Goal: Find specific page/section: Find specific page/section

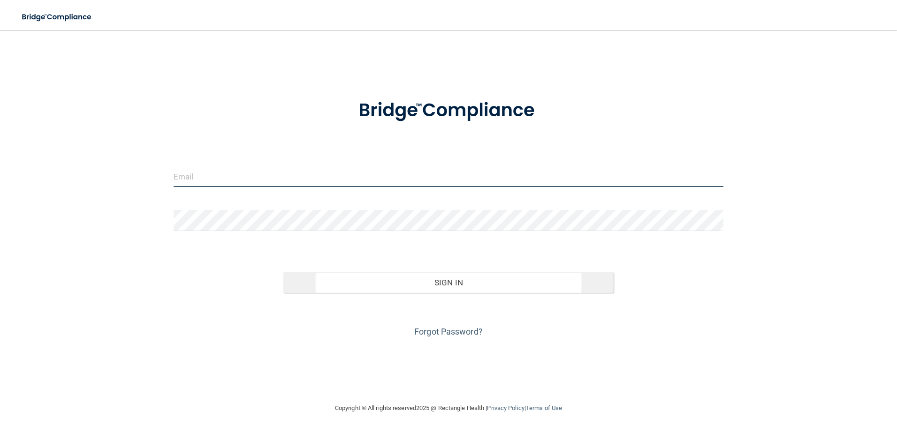
type input "[EMAIL_ADDRESS][DOMAIN_NAME]"
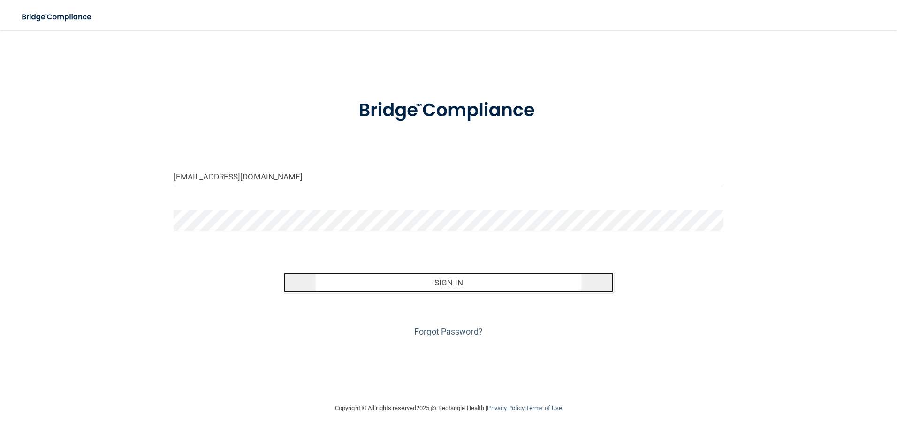
click at [380, 289] on button "Sign In" at bounding box center [448, 283] width 330 height 21
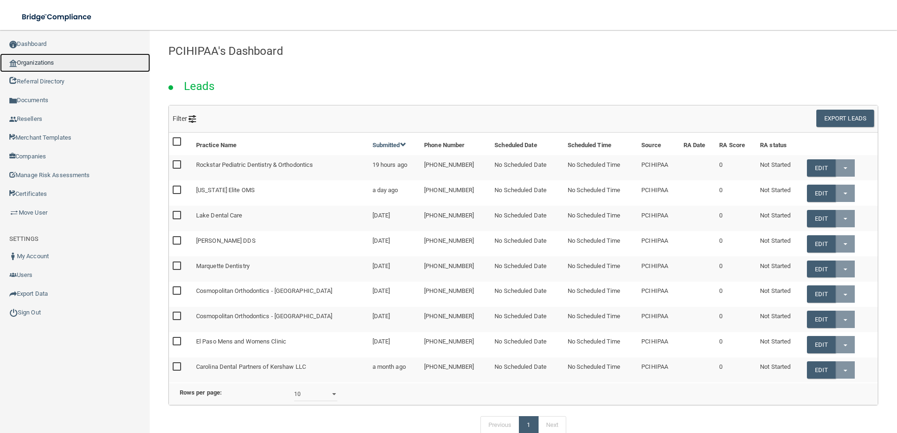
click at [66, 65] on link "Organizations" at bounding box center [75, 62] width 150 height 19
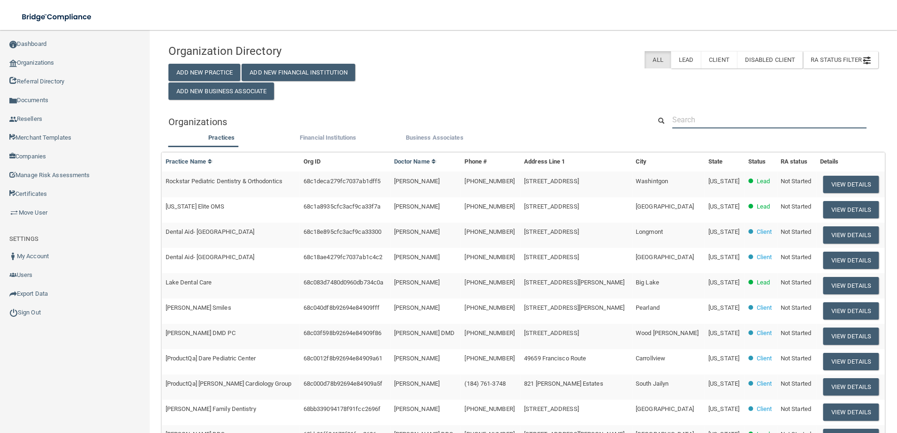
click at [701, 121] on input "text" at bounding box center [769, 119] width 194 height 17
paste input "[PERSON_NAME], DDS, PC"
type input "[PERSON_NAME], DDS, PC"
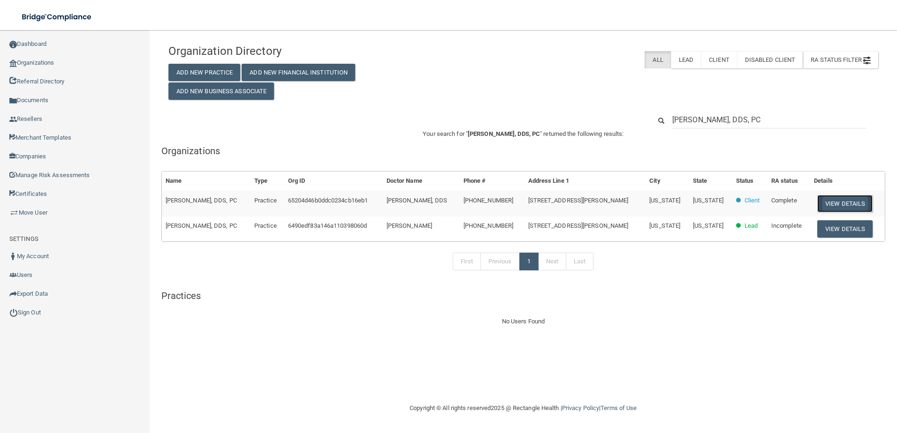
click at [845, 201] on button "View Details" at bounding box center [844, 203] width 55 height 17
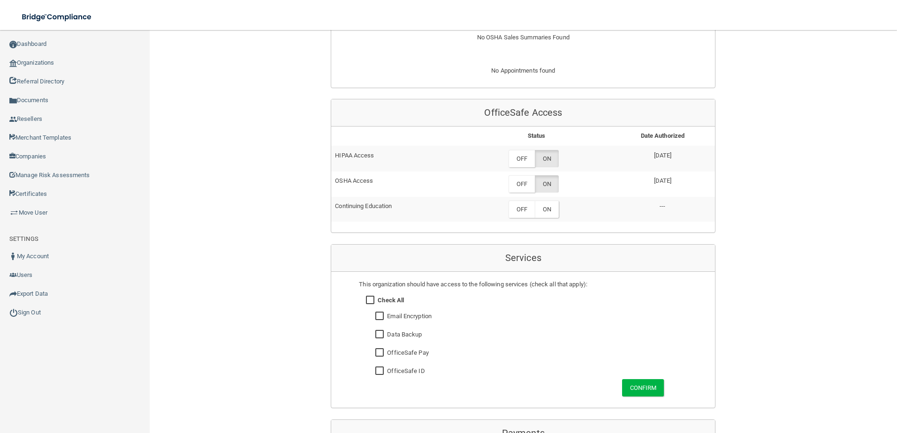
scroll to position [375, 0]
